Goal: Task Accomplishment & Management: Use online tool/utility

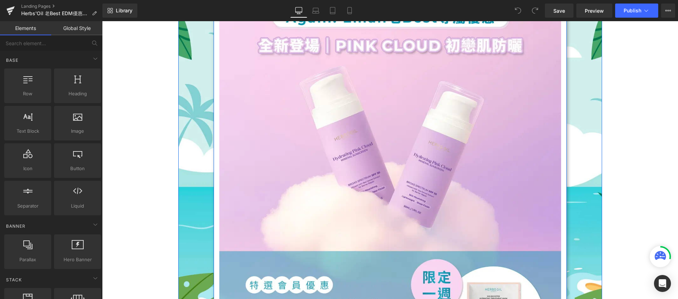
scroll to position [463, 0]
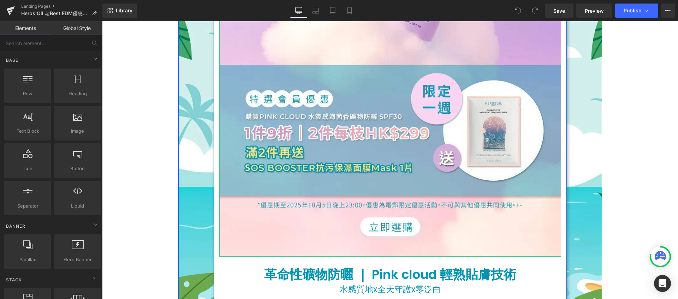
click at [341, 204] on img at bounding box center [390, 2] width 342 height 510
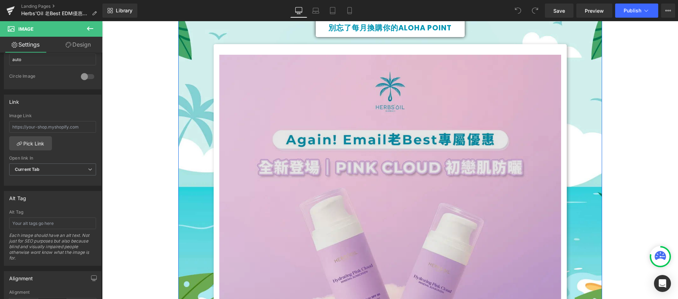
scroll to position [0, 0]
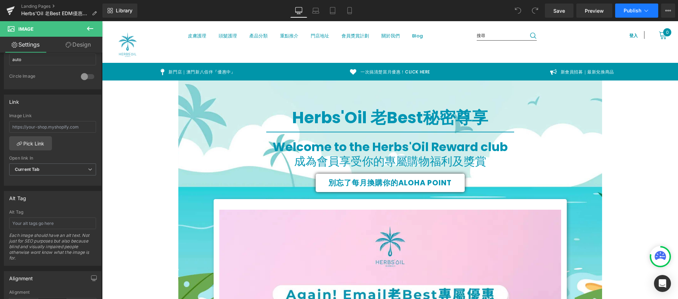
click at [624, 14] on button "Publish" at bounding box center [636, 11] width 43 height 14
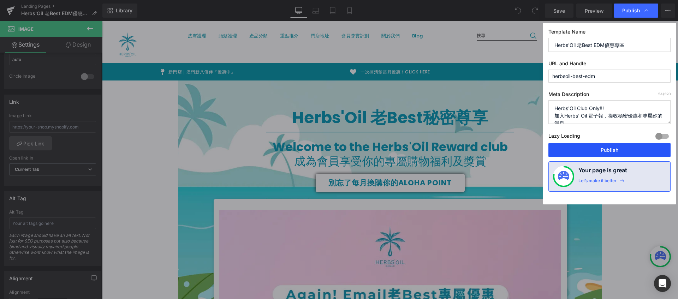
click at [579, 149] on button "Publish" at bounding box center [610, 150] width 122 height 14
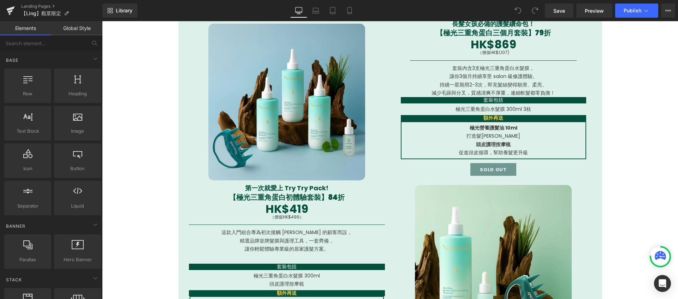
scroll to position [763, 0]
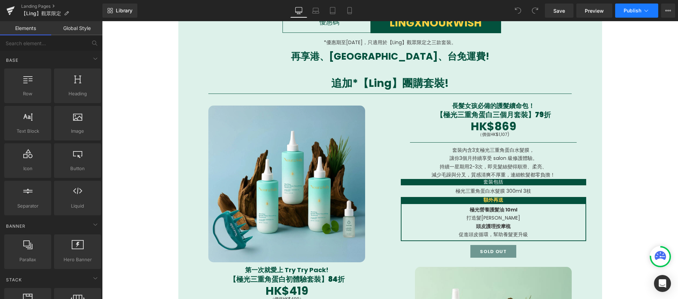
click at [648, 11] on icon at bounding box center [646, 10] width 7 height 7
click at [668, 10] on icon at bounding box center [669, 10] width 2 height 1
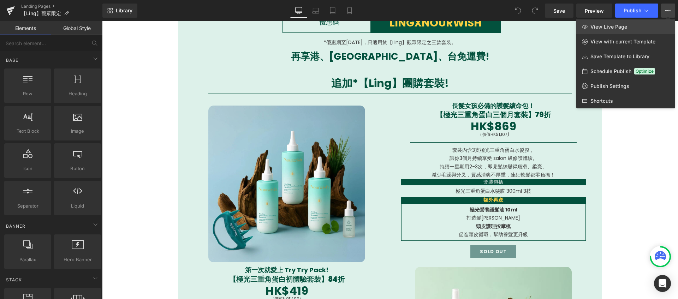
click at [656, 25] on link "View Live Page" at bounding box center [625, 26] width 99 height 15
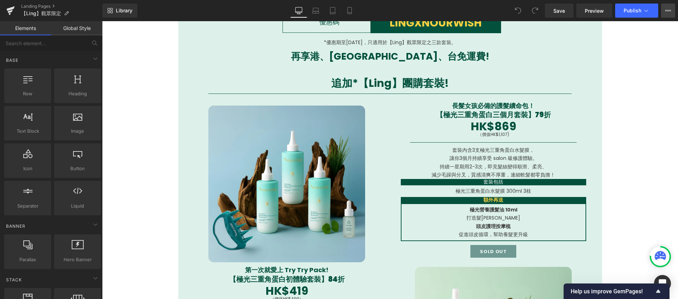
click at [669, 13] on icon at bounding box center [668, 11] width 6 height 6
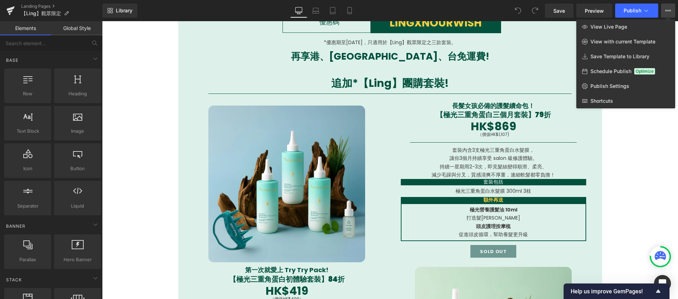
click at [669, 13] on icon at bounding box center [668, 11] width 6 height 6
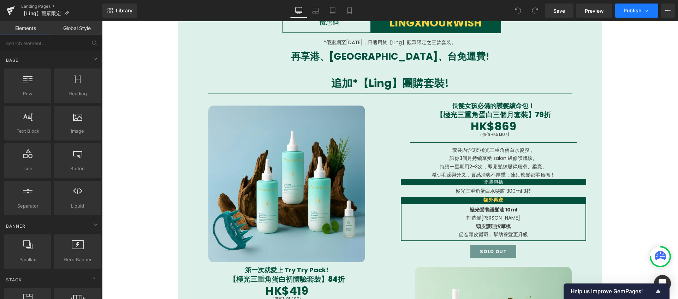
click at [643, 7] on icon at bounding box center [646, 10] width 7 height 7
